Goal: Find specific page/section: Find specific page/section

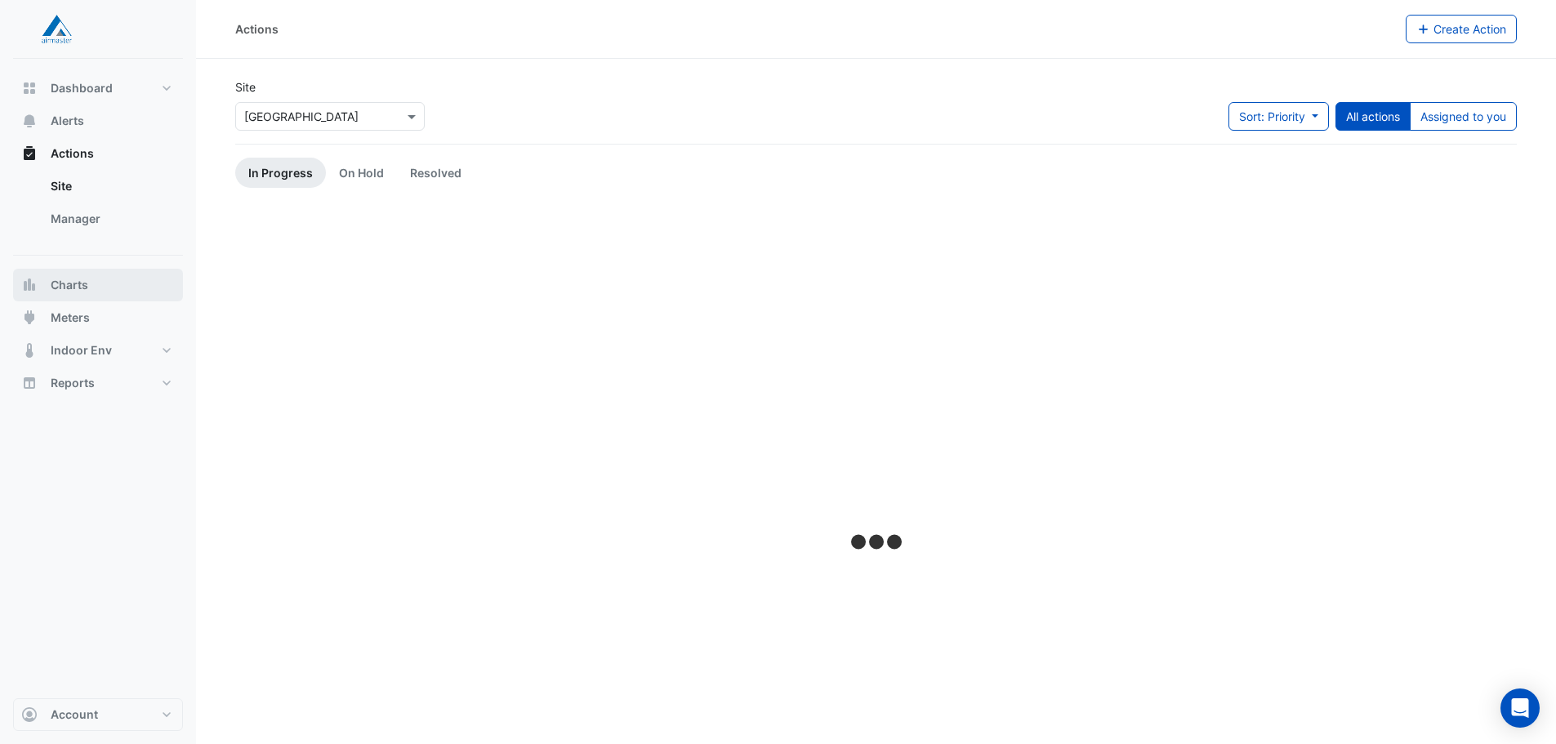
click at [83, 279] on span "Charts" at bounding box center [70, 285] width 38 height 16
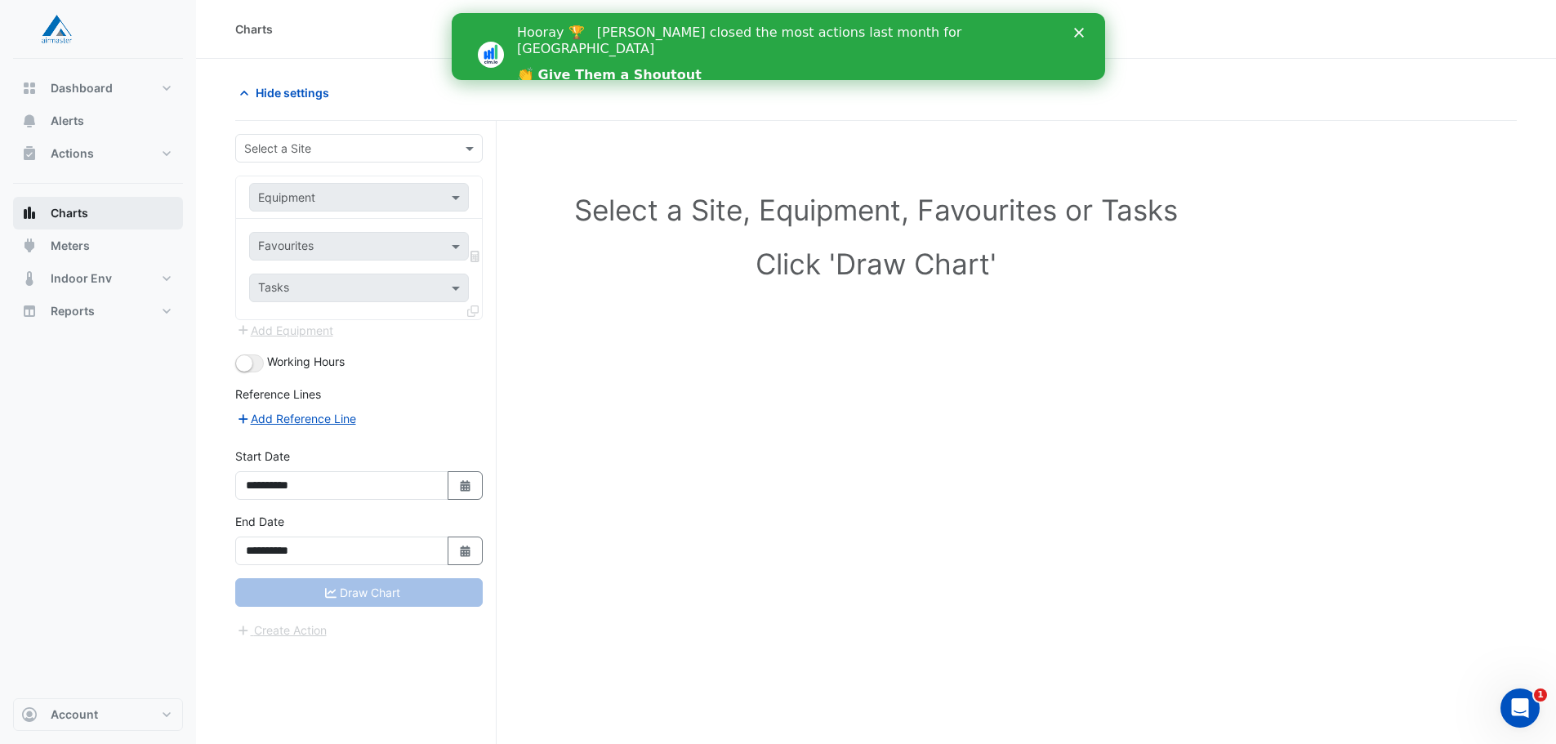
click at [71, 215] on span "Charts" at bounding box center [70, 213] width 38 height 16
click at [167, 277] on button "Indoor Env" at bounding box center [98, 278] width 170 height 33
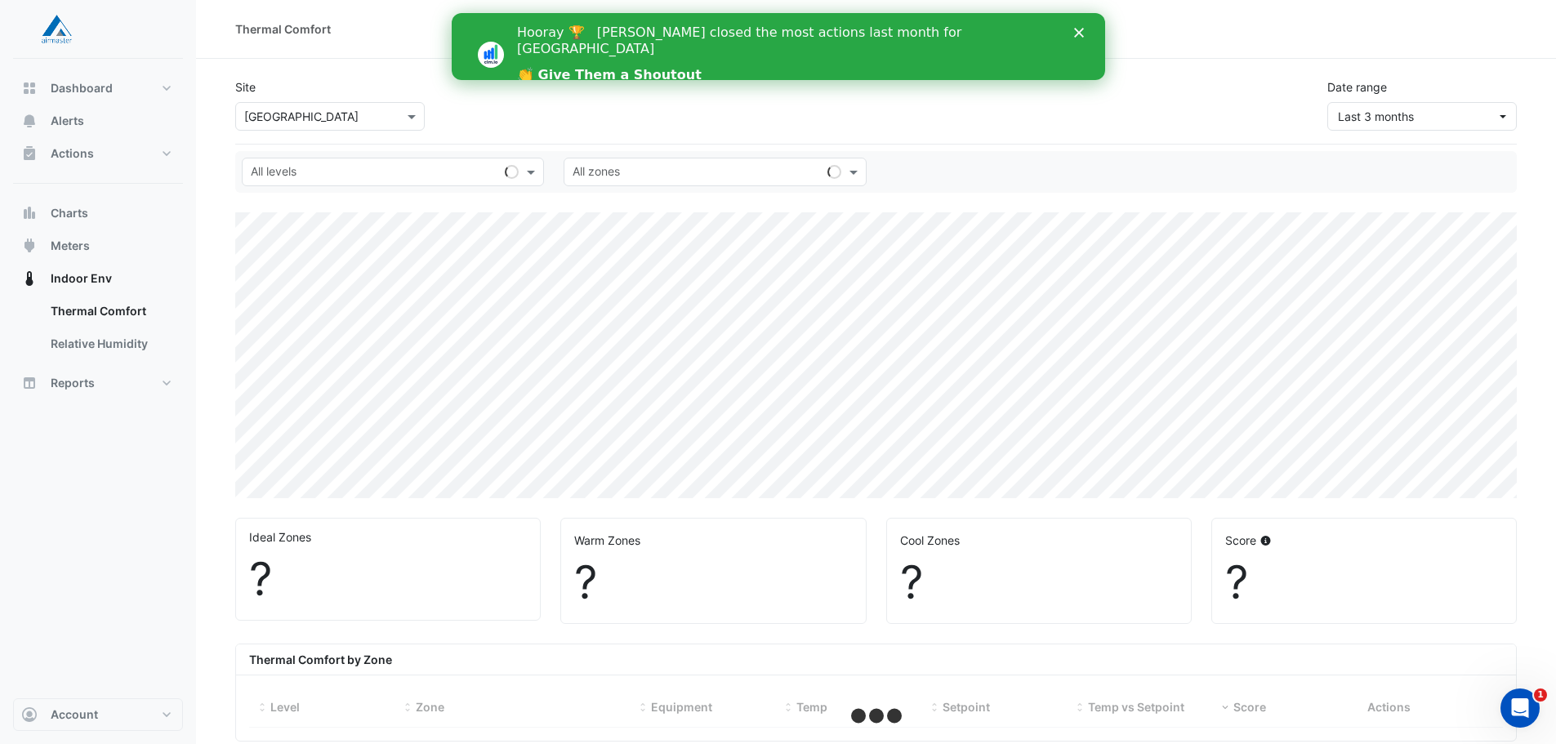
select select "**"
